Goal: Task Accomplishment & Management: Manage account settings

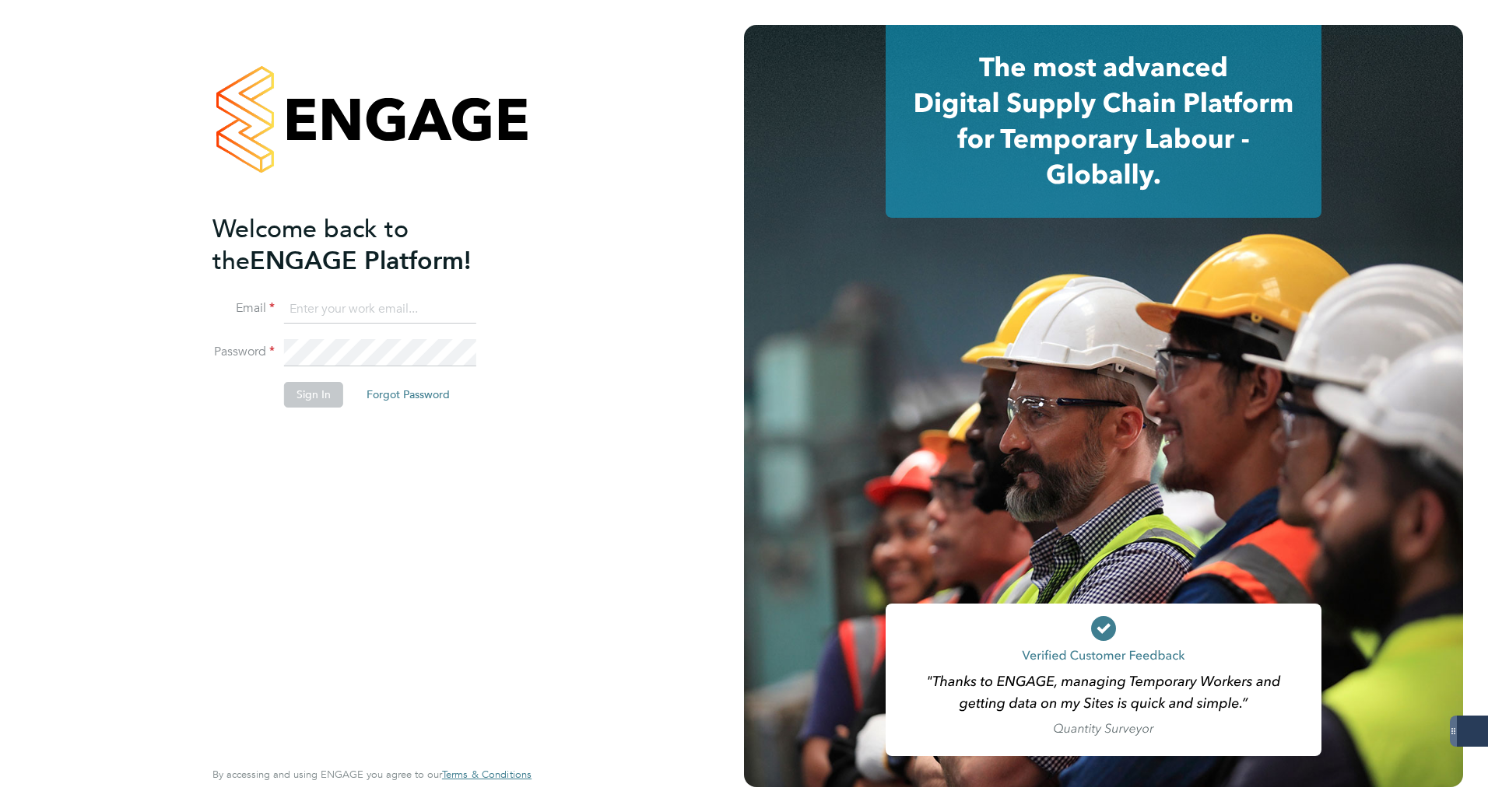
type input "karolina.linda@gattacaplc.com"
click at [309, 394] on button "Sign In" at bounding box center [313, 395] width 59 height 25
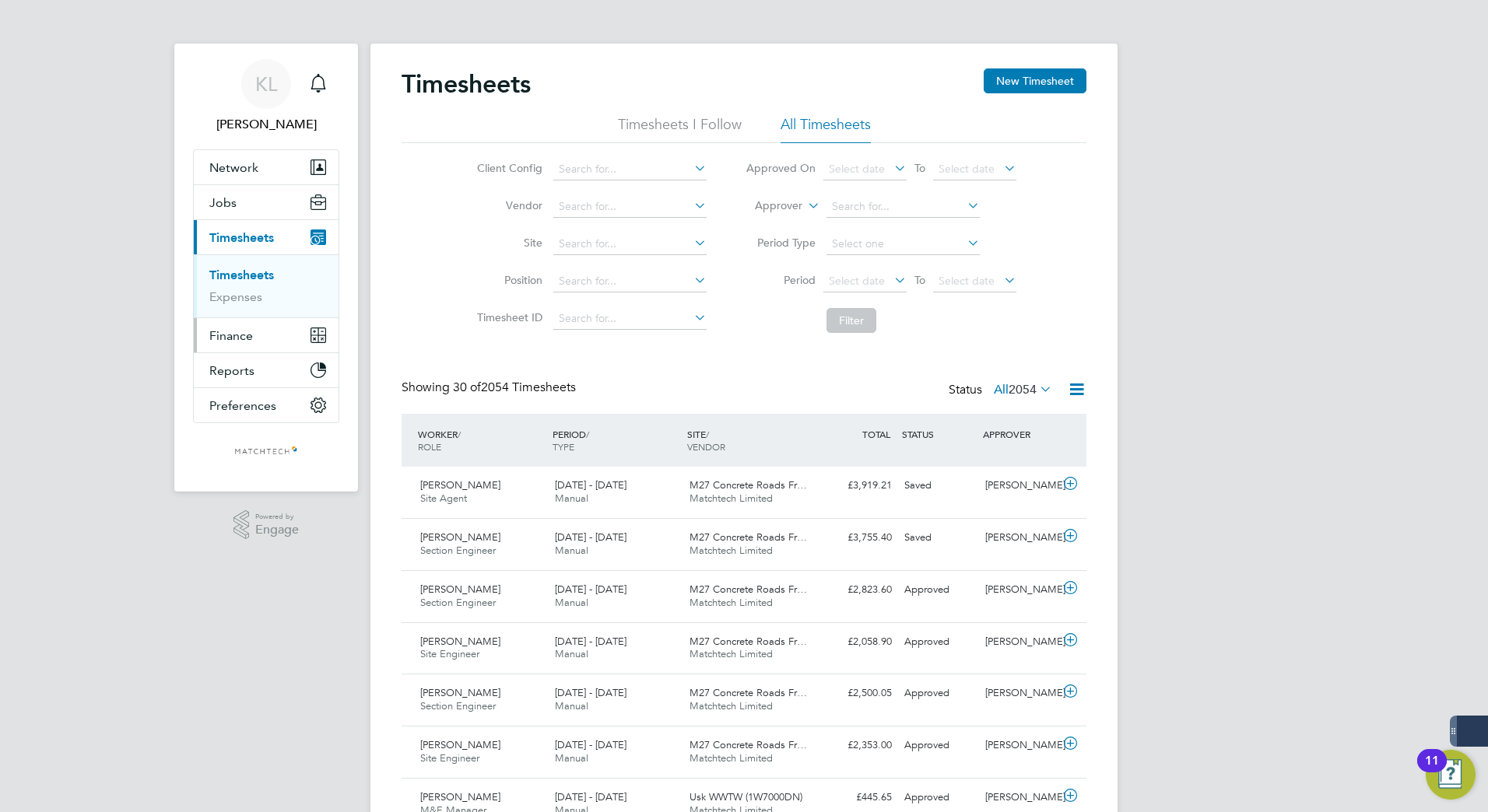
click at [243, 339] on span "Finance" at bounding box center [231, 336] width 44 height 15
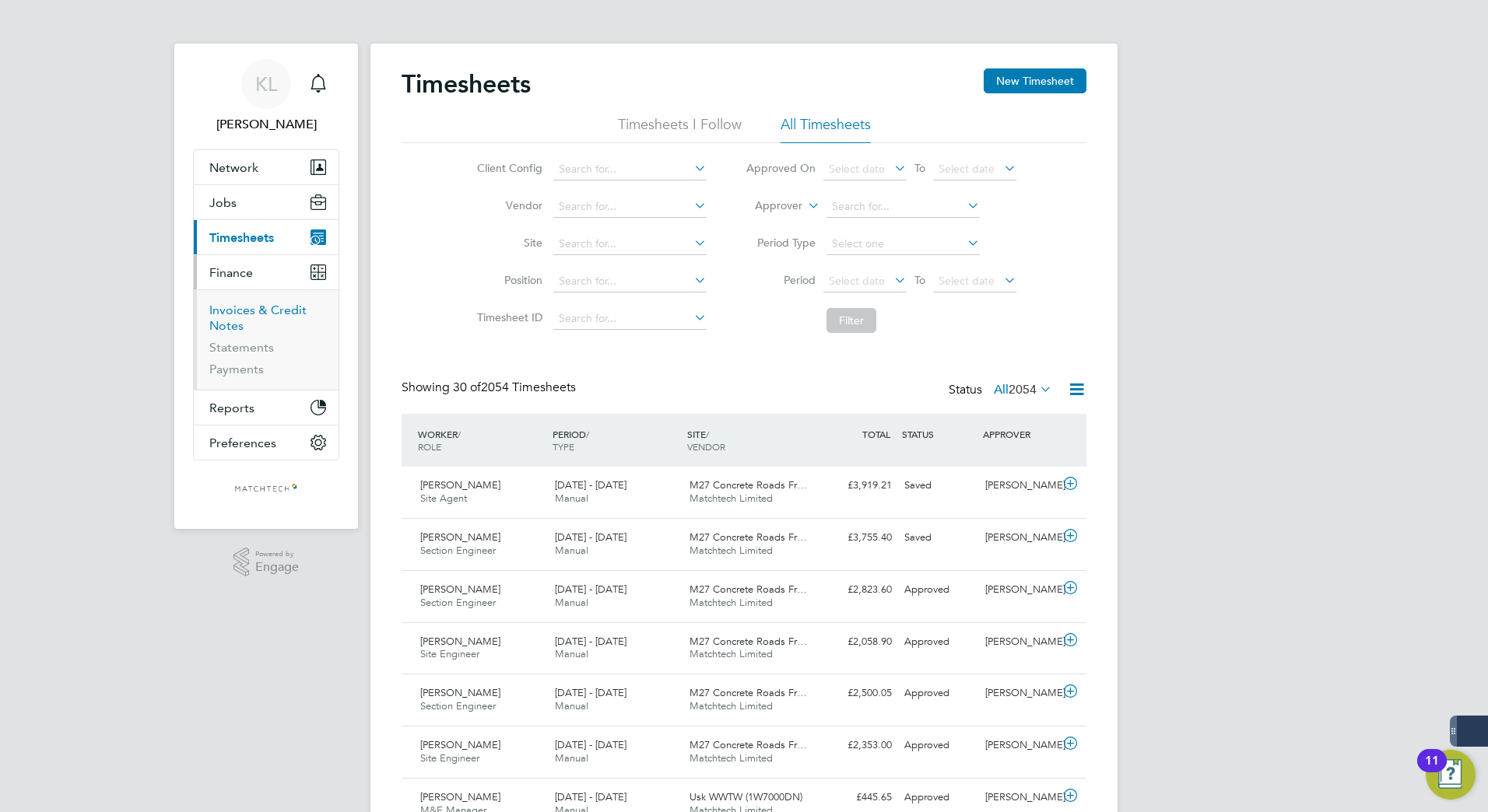
click at [230, 314] on link "Invoices & Credit Notes" at bounding box center [258, 317] width 98 height 30
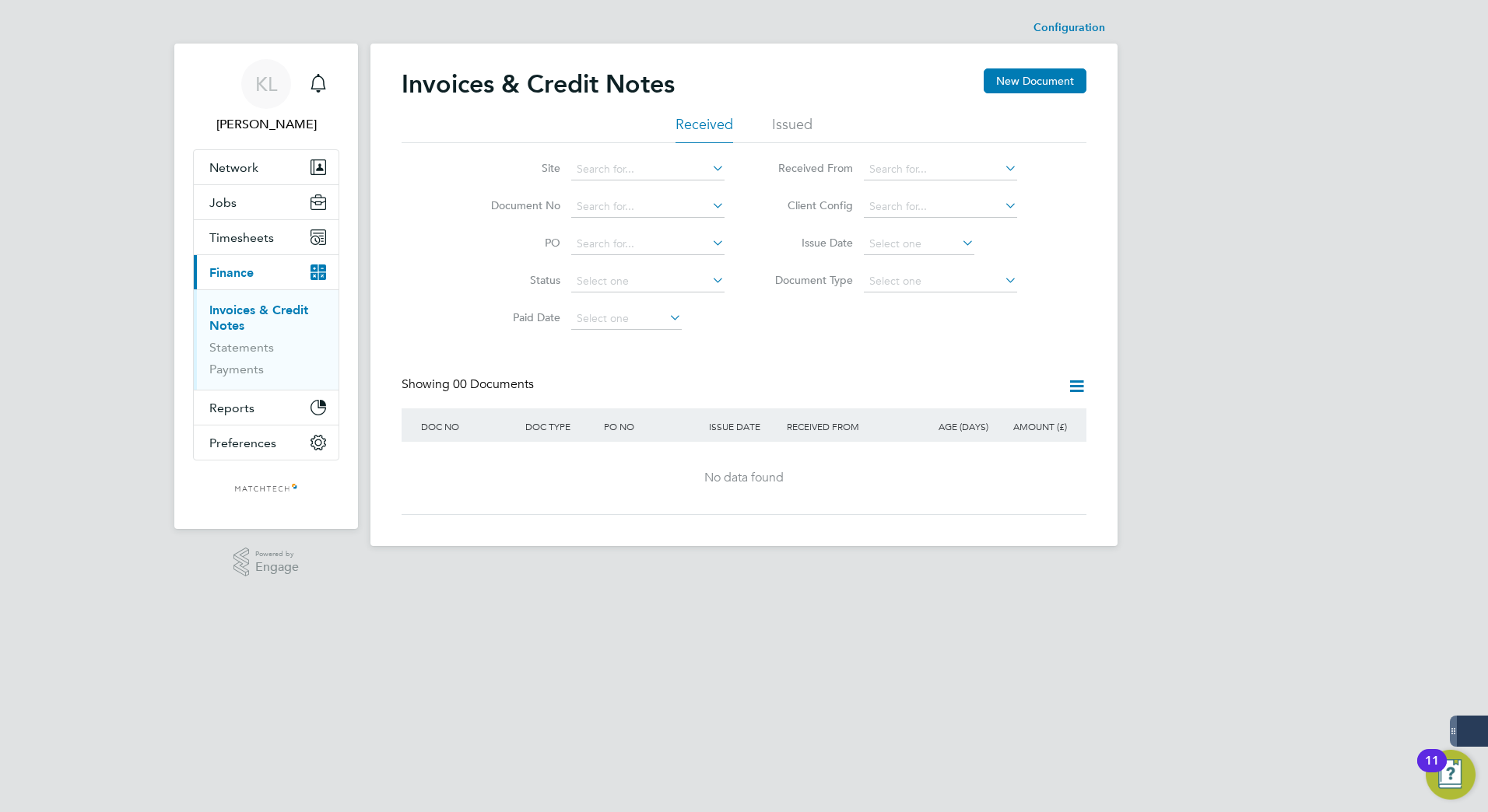
click at [815, 118] on ul "Received Issued" at bounding box center [744, 129] width 685 height 28
click at [804, 120] on li "Issued" at bounding box center [793, 129] width 41 height 28
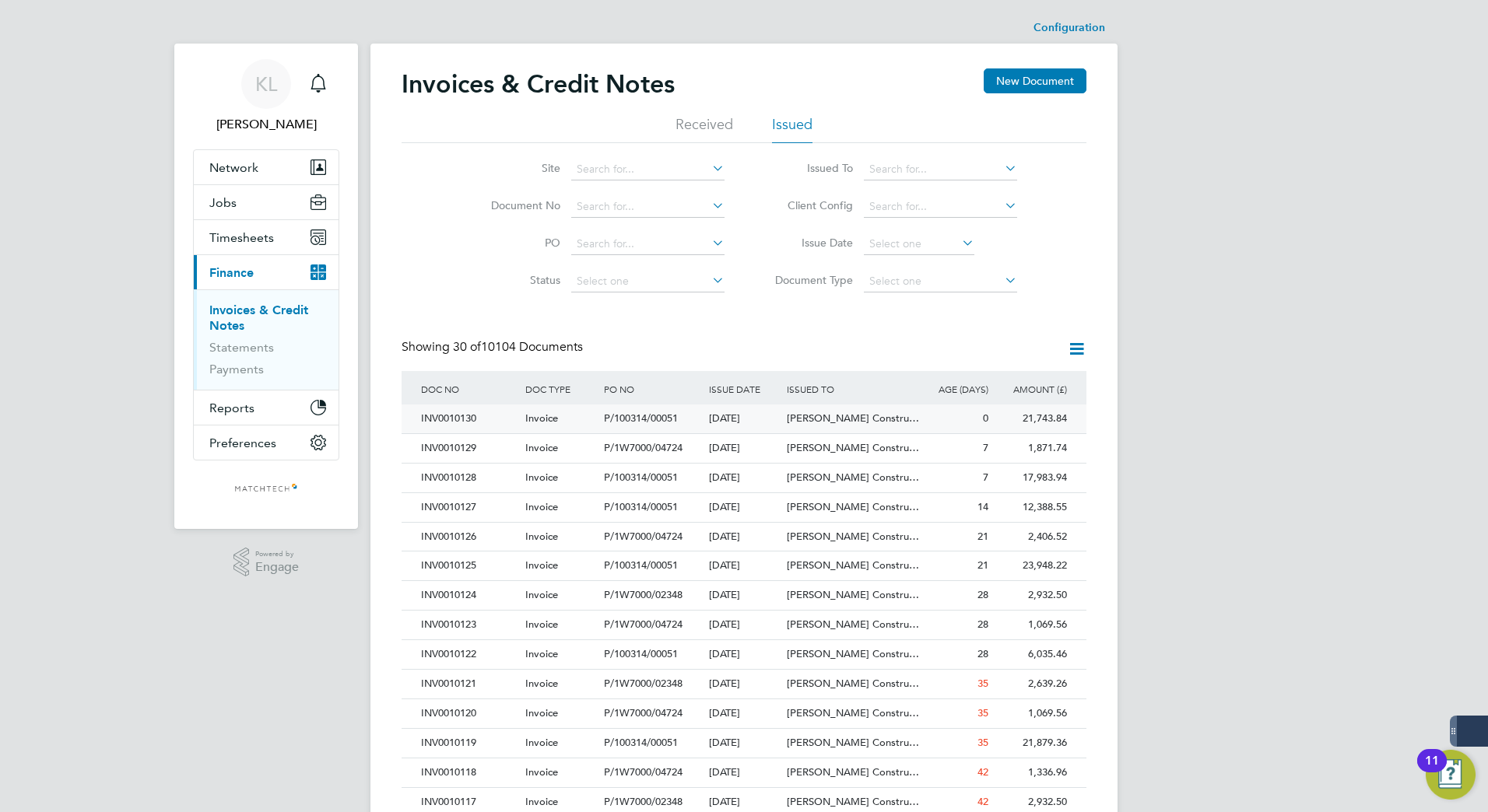
click at [435, 421] on div "INV0010130" at bounding box center [470, 418] width 104 height 28
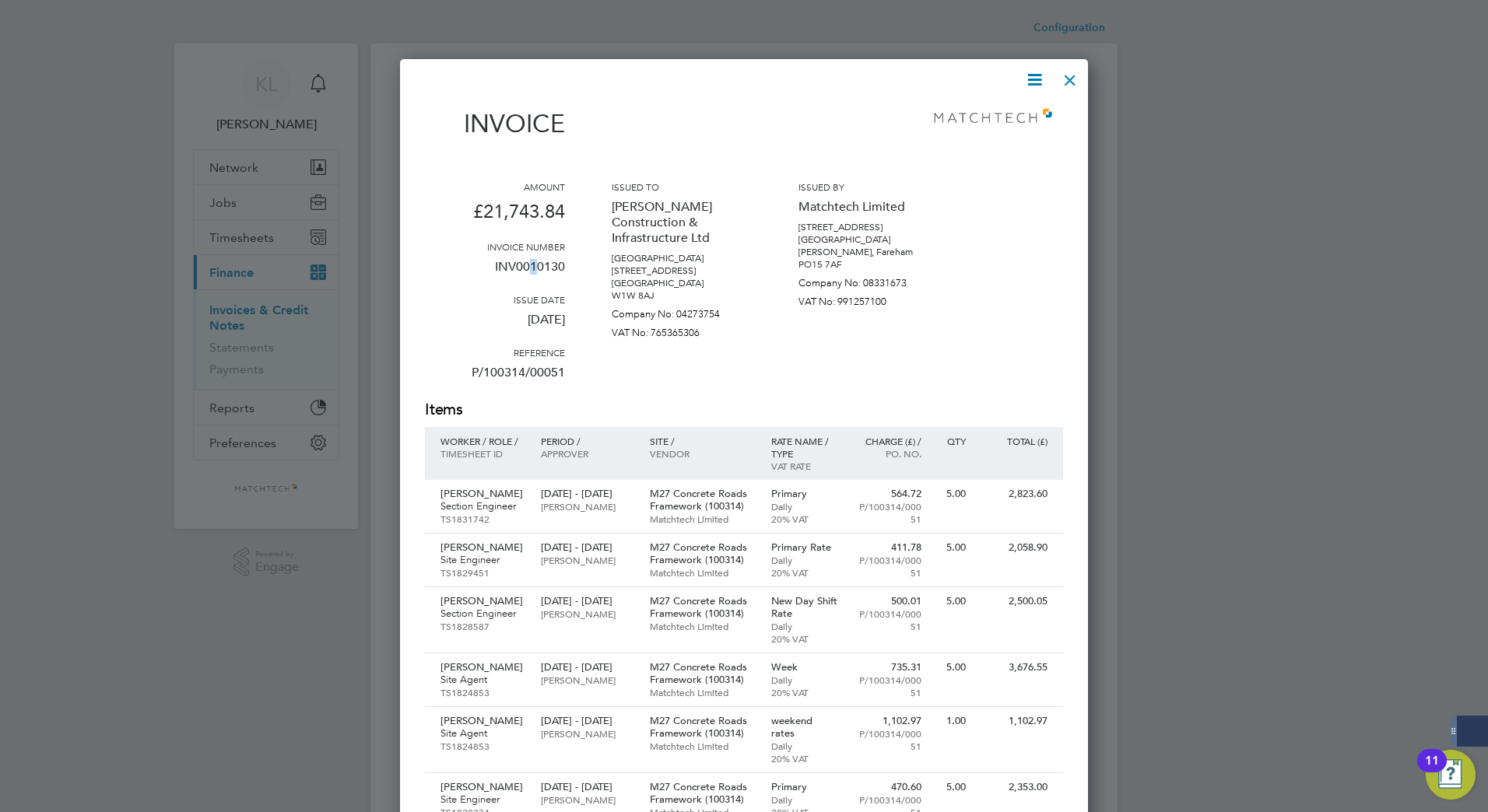
click at [532, 257] on p "INV0010130" at bounding box center [495, 273] width 140 height 41
click at [532, 260] on p "INV0010130" at bounding box center [495, 273] width 140 height 41
drag, startPoint x: 1079, startPoint y: 76, endPoint x: 1023, endPoint y: 33, distance: 70.6
click at [1078, 76] on div at bounding box center [1070, 76] width 28 height 28
